Goal: Task Accomplishment & Management: Use online tool/utility

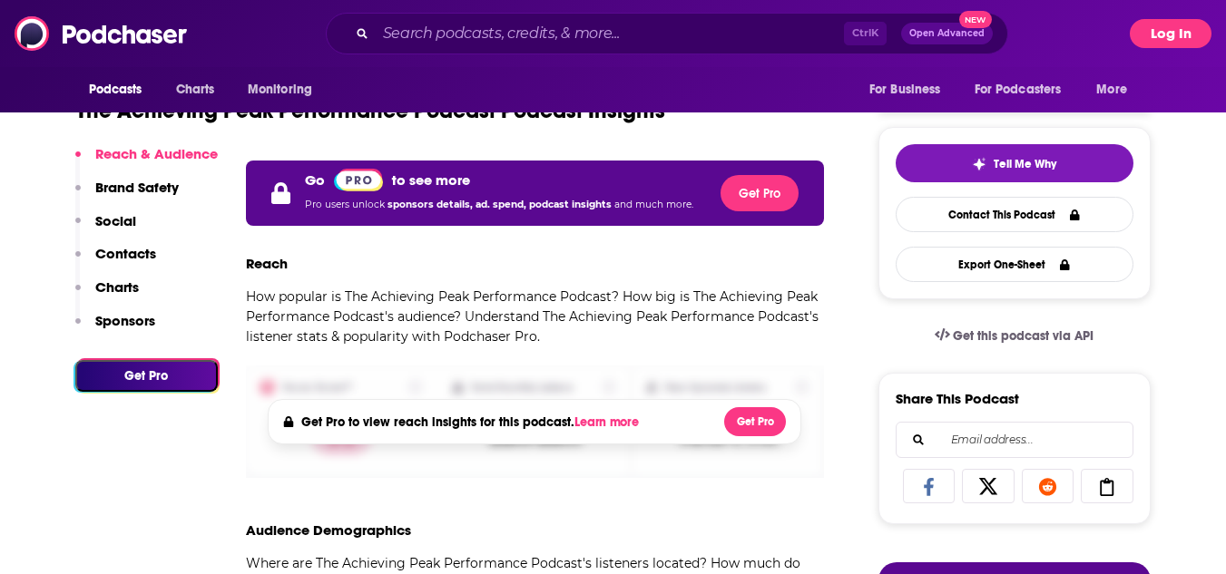
click at [1162, 31] on button "Log In" at bounding box center [1171, 33] width 82 height 29
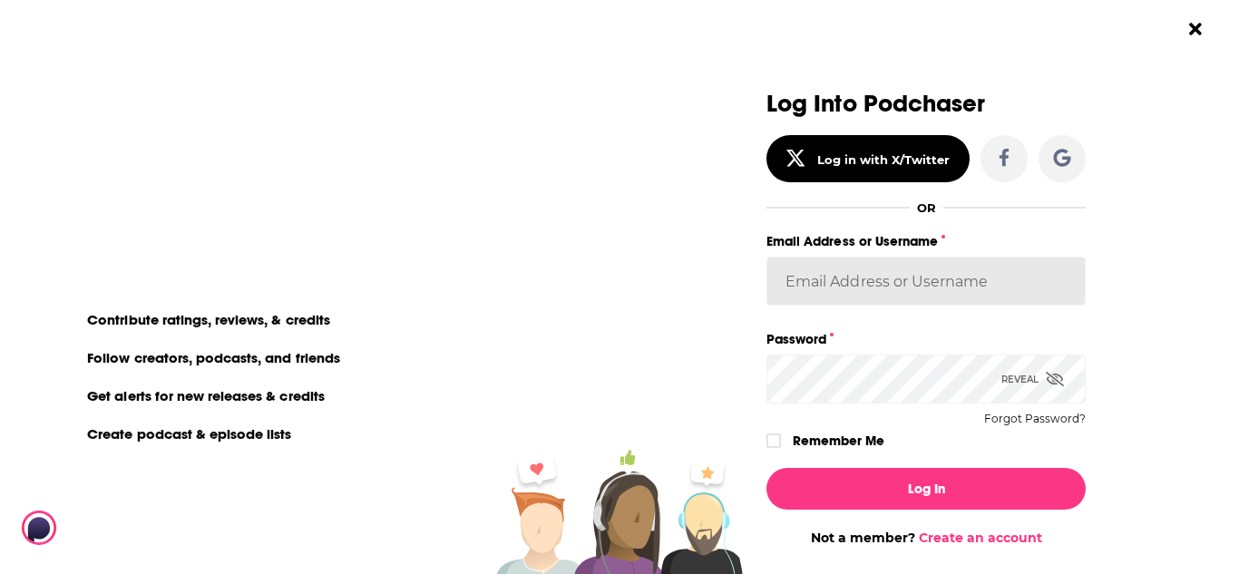
click at [848, 298] on input "Email Address or Username" at bounding box center [926, 281] width 319 height 49
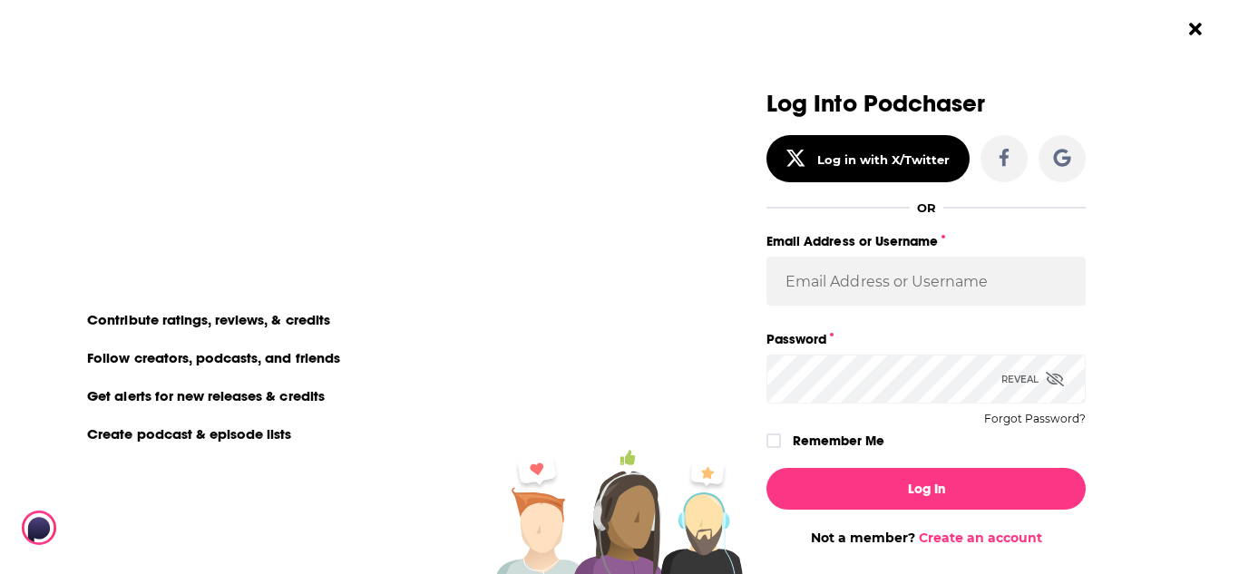
scroll to position [91, 0]
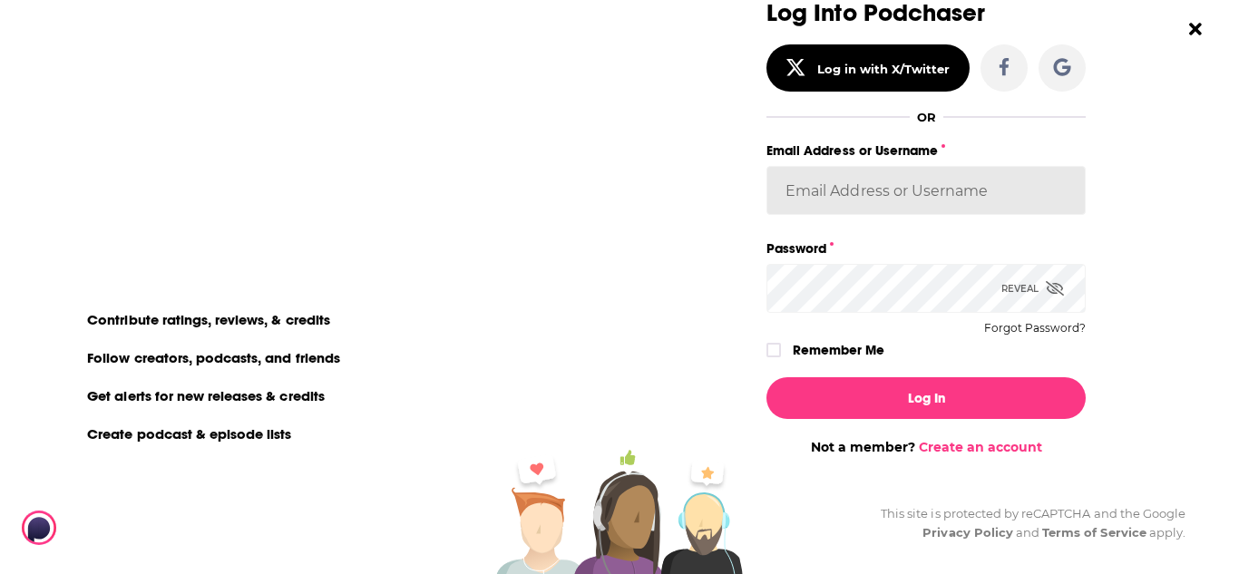
click at [832, 186] on div "Log Into Podchaser Log in with X/Twitter OR Email Address or Username Password …" at bounding box center [926, 181] width 319 height 363
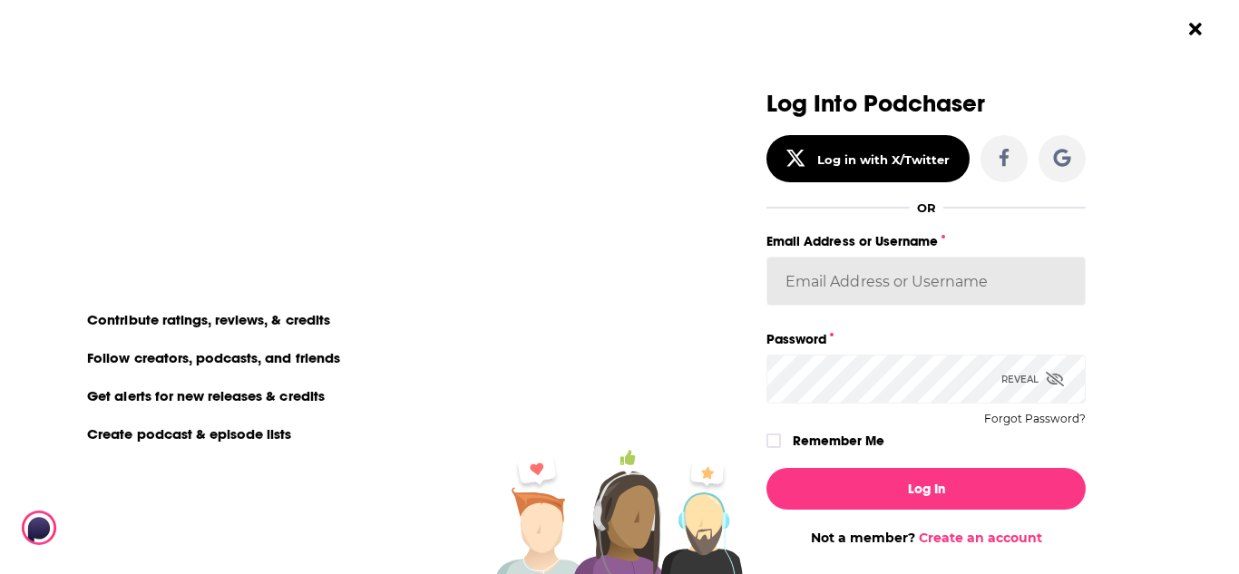
click at [809, 268] on input "Email Address or Username" at bounding box center [926, 281] width 319 height 49
type input "m"
type input "MattieVG"
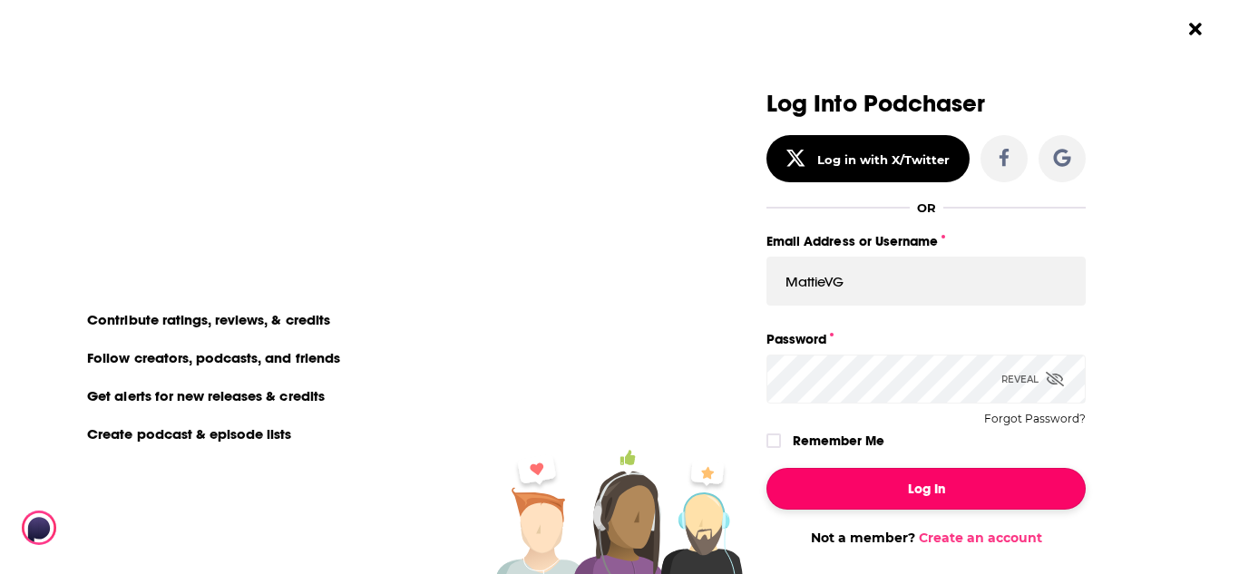
click at [866, 496] on button "Log In" at bounding box center [926, 489] width 319 height 42
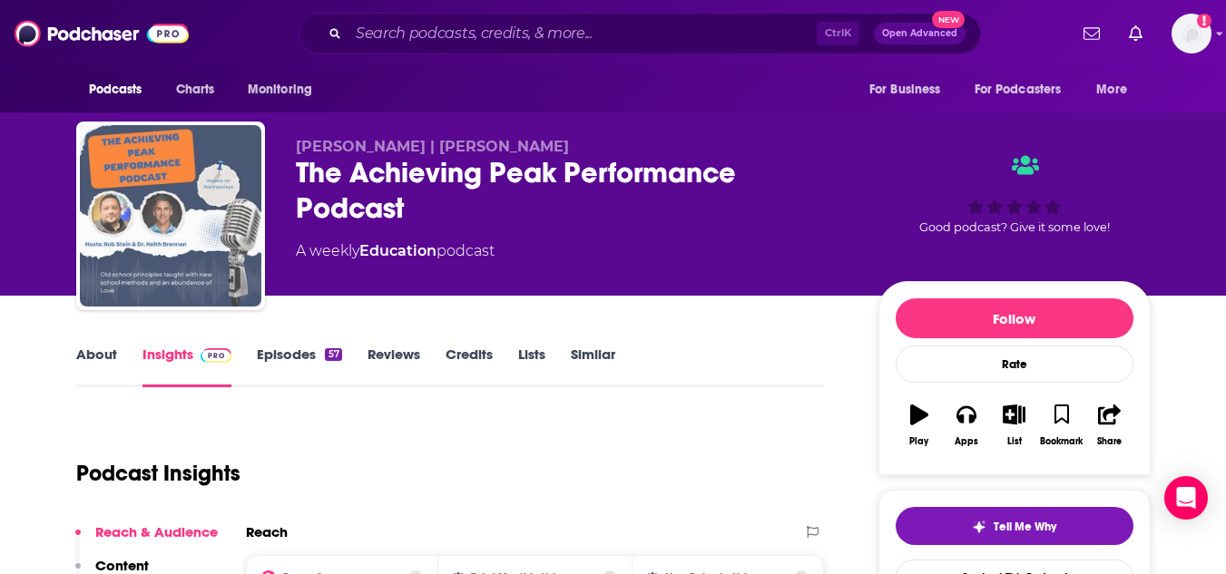
click at [190, 220] on img "The Achieving Peak Performance Podcast" at bounding box center [170, 215] width 181 height 181
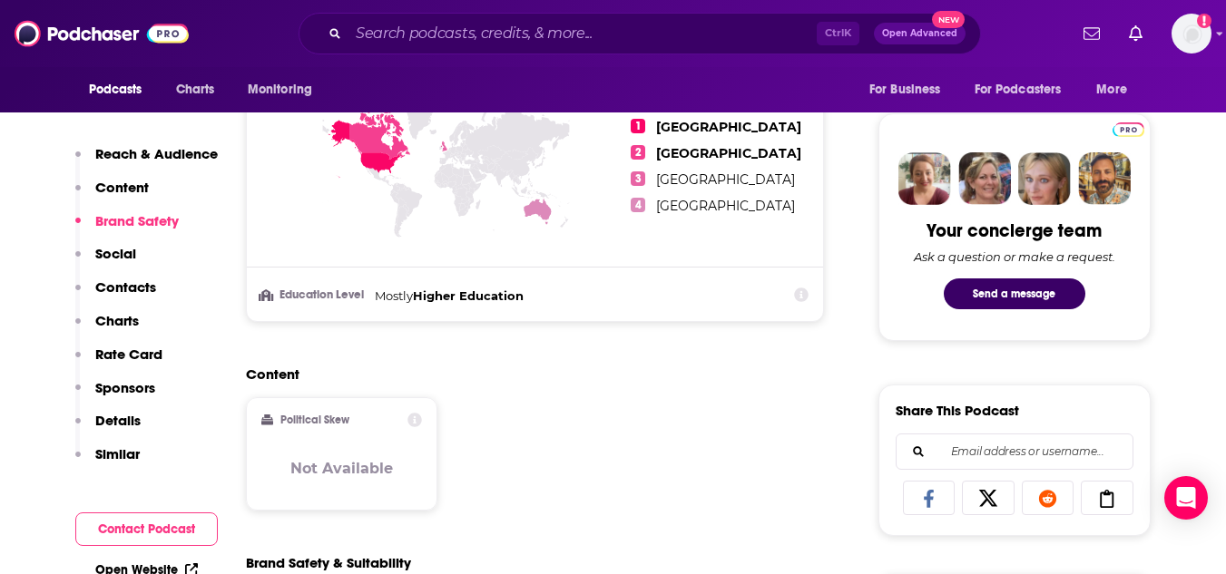
scroll to position [635, 0]
